Goal: Information Seeking & Learning: Understand process/instructions

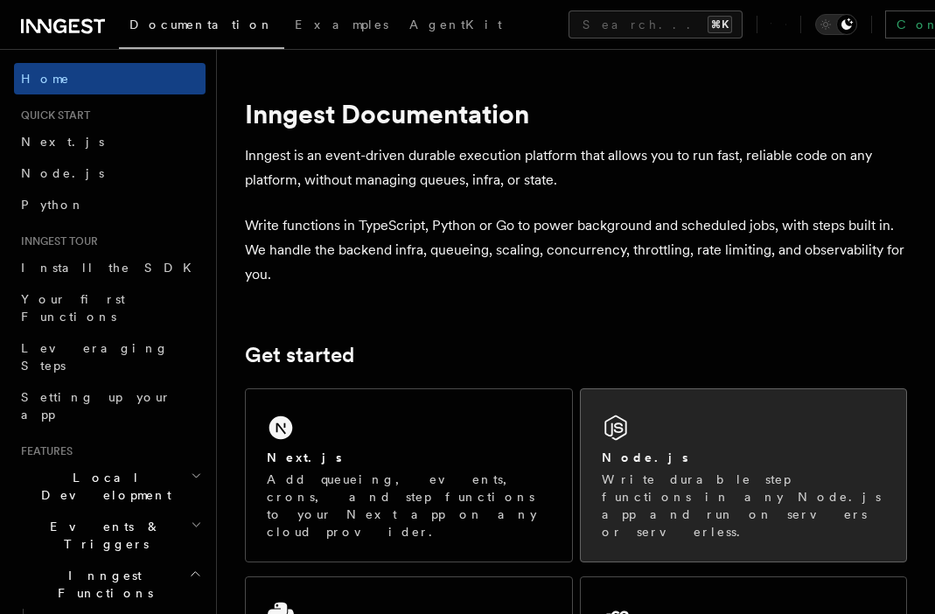
click at [650, 442] on div "Node.js Write durable step functions in any Node.js app and run on servers or s…" at bounding box center [744, 475] width 326 height 172
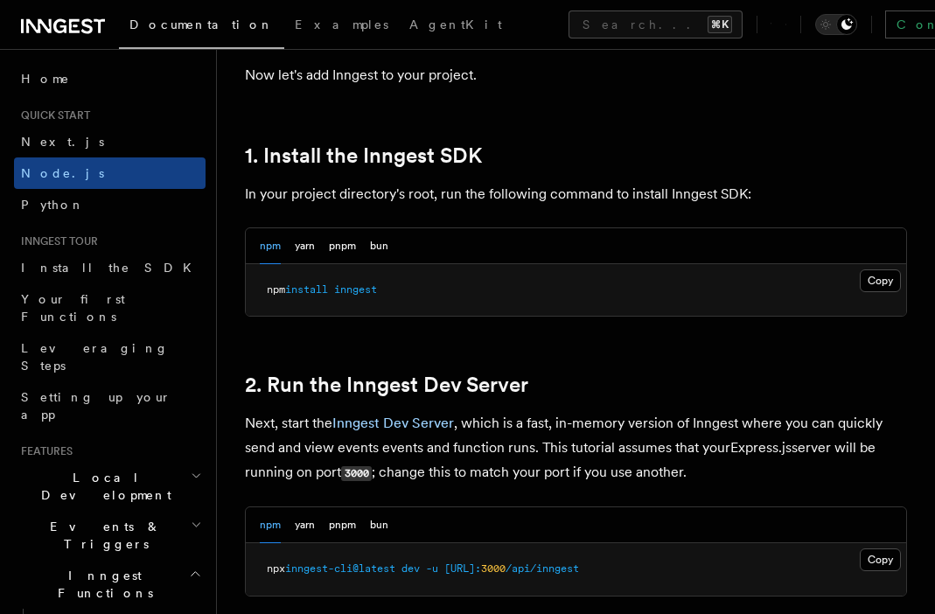
scroll to position [1100, 0]
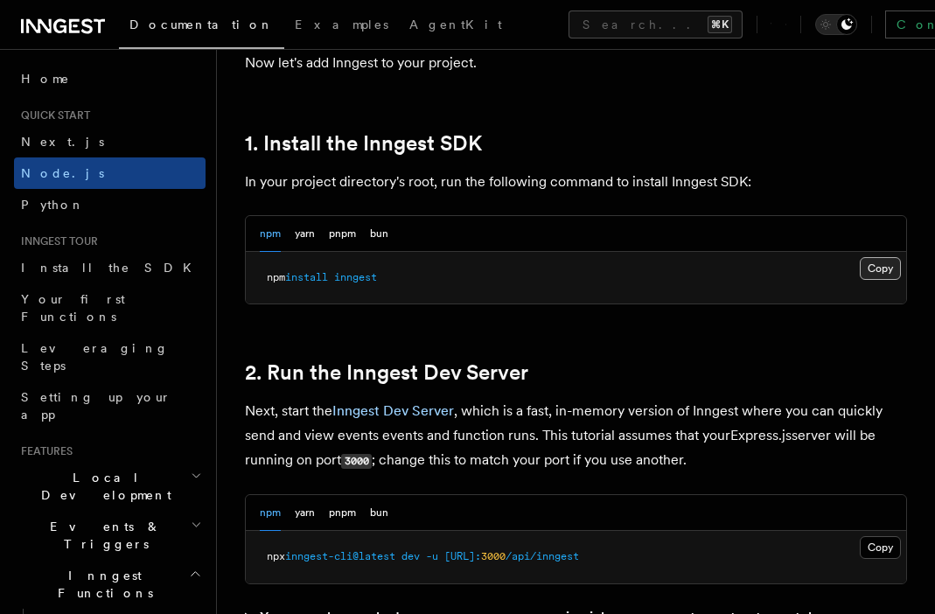
click at [874, 269] on button "Copy Copied" at bounding box center [880, 268] width 41 height 23
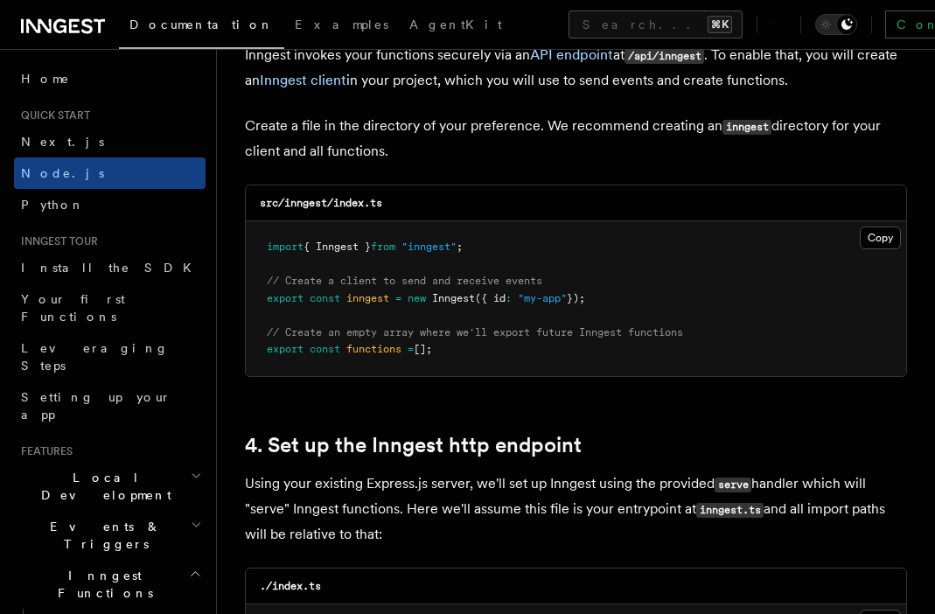
scroll to position [2320, 0]
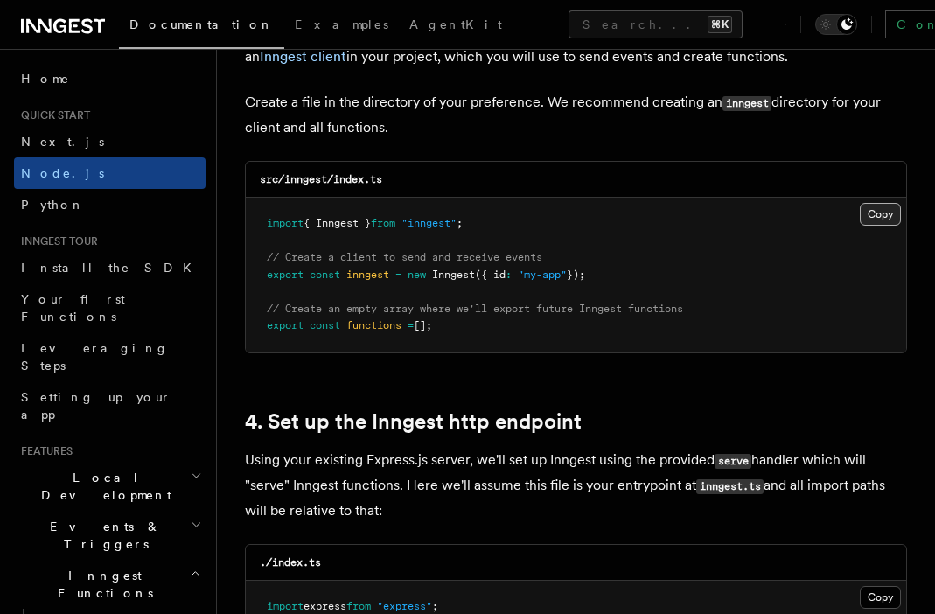
click at [879, 221] on button "Copy Copied" at bounding box center [880, 214] width 41 height 23
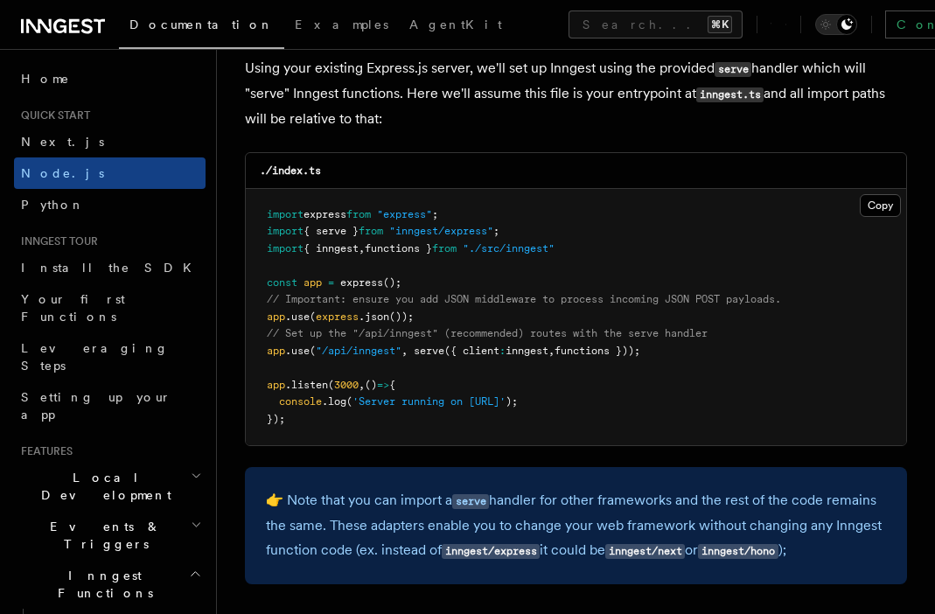
scroll to position [2713, 0]
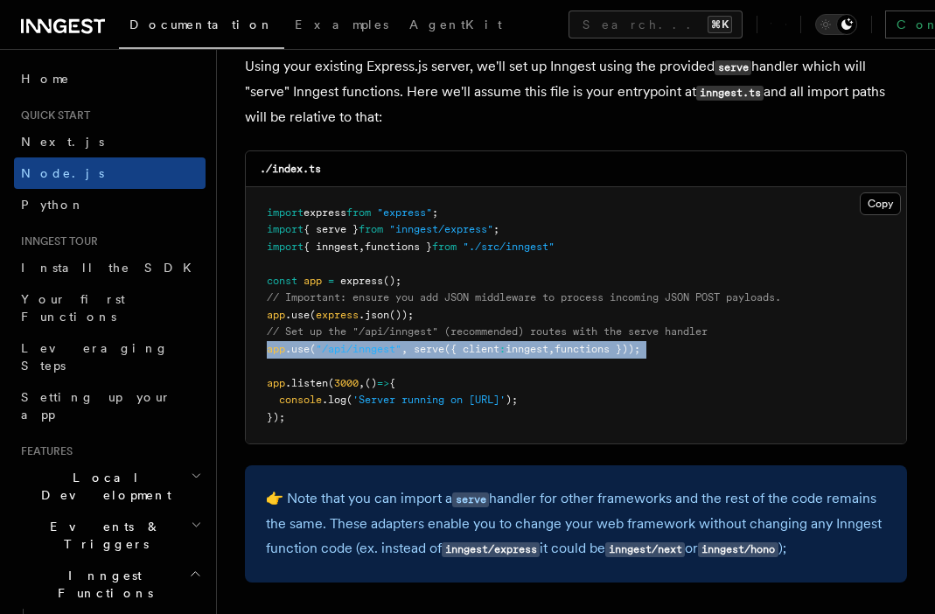
drag, startPoint x: 290, startPoint y: 372, endPoint x: 262, endPoint y: 352, distance: 34.0
click at [262, 352] on pre "import express from "express" ; import { serve } from "inngest/express" ; impor…" at bounding box center [576, 315] width 660 height 257
copy code "app .use ( "/api/inngest" , serve ({ client : inngest , functions }));"
click at [690, 373] on pre "import express from "express" ; import { serve } from "inngest/express" ; impor…" at bounding box center [576, 315] width 660 height 257
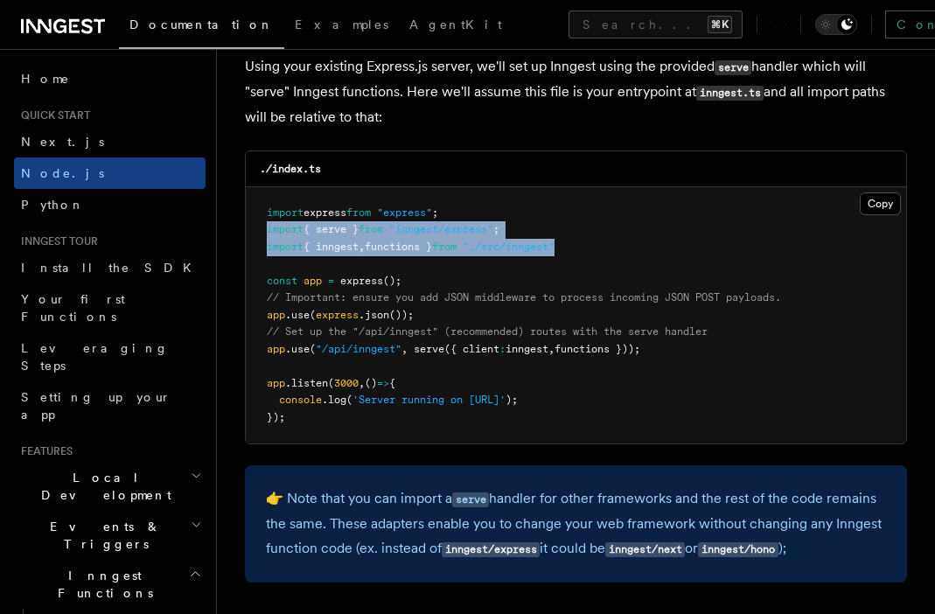
drag, startPoint x: 597, startPoint y: 256, endPoint x: 255, endPoint y: 237, distance: 342.5
click at [255, 236] on pre "import express from "express" ; import { serve } from "inngest/express" ; impor…" at bounding box center [576, 315] width 660 height 257
copy code "import { serve } from "inngest/express" ; import { inngest , functions } from "…"
